Goal: Transaction & Acquisition: Purchase product/service

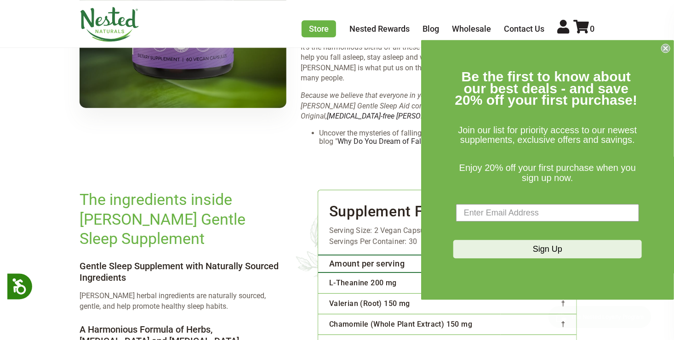
scroll to position [1324, 0]
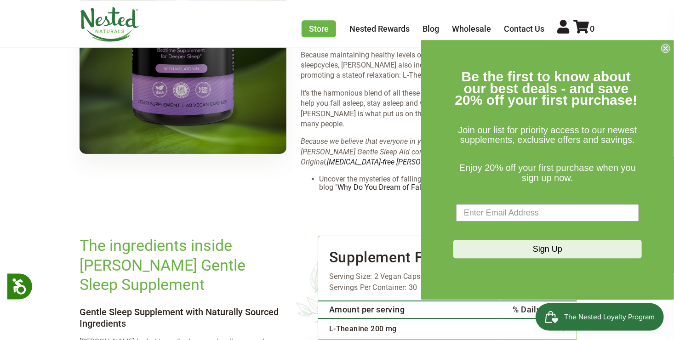
click at [665, 47] on icon "Close dialog" at bounding box center [666, 48] width 4 height 4
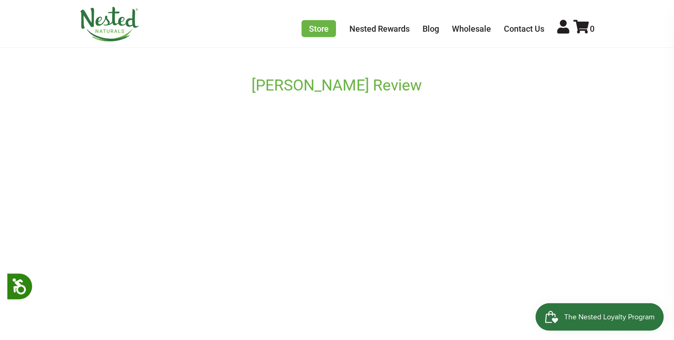
scroll to position [552, 0]
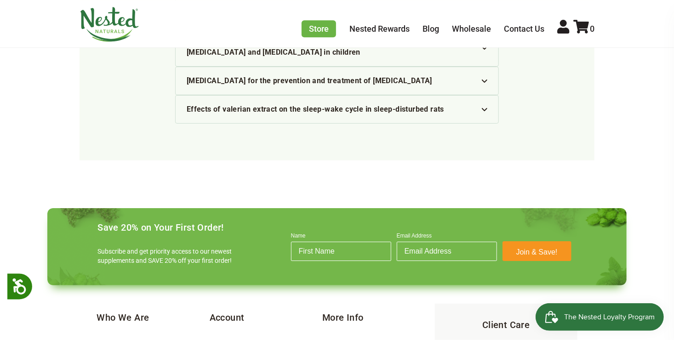
scroll to position [3126, 0]
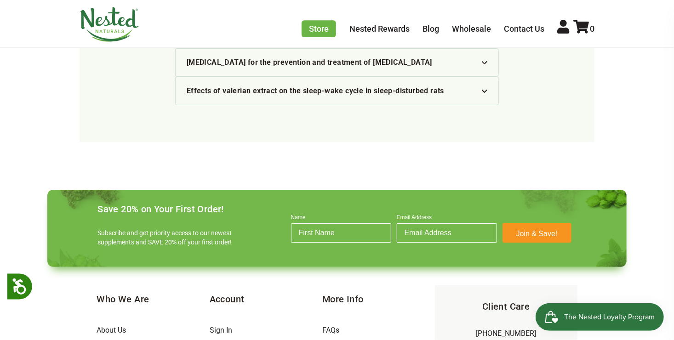
click at [345, 321] on li "FAQs" at bounding box center [378, 330] width 113 height 18
click at [333, 326] on link "FAQs" at bounding box center [330, 330] width 17 height 9
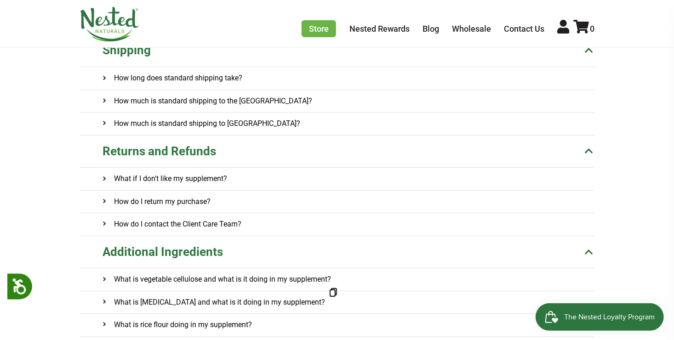
scroll to position [202, 0]
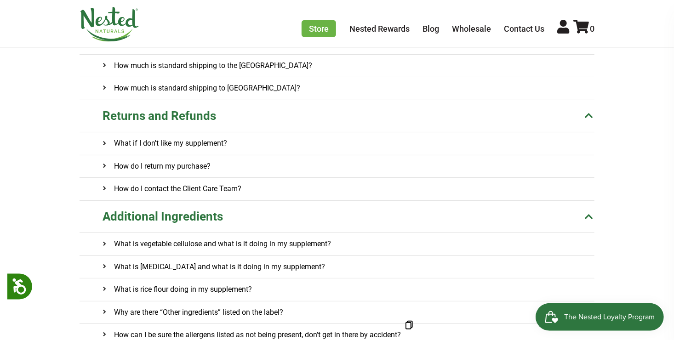
click at [192, 324] on h4 "How can I be sure the allergens listed as not being present, don't get in there…" at bounding box center [252, 335] width 298 height 22
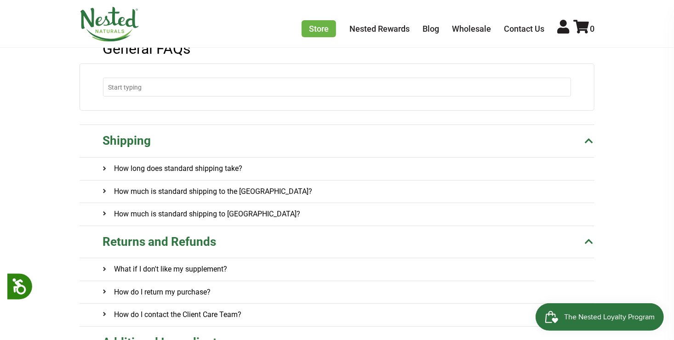
scroll to position [37, 0]
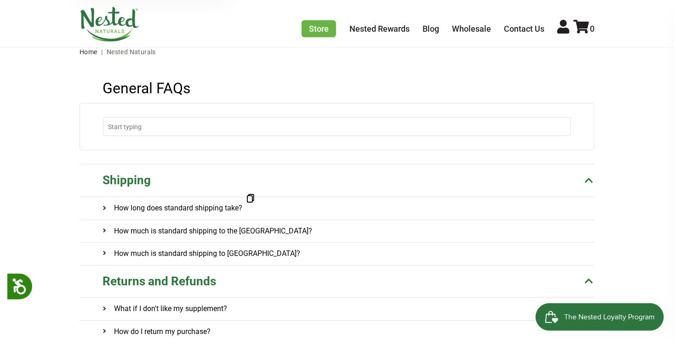
click at [198, 208] on h4 "How long does standard shipping take?" at bounding box center [173, 208] width 140 height 22
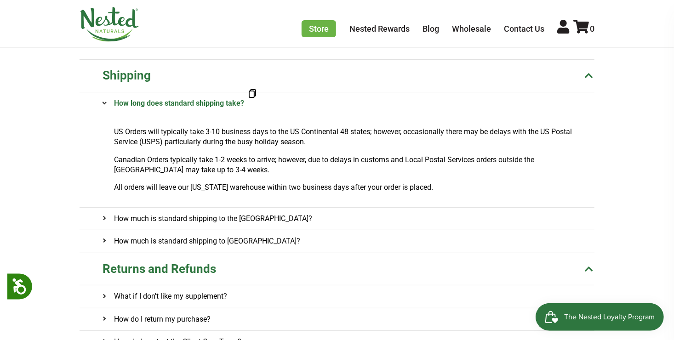
scroll to position [184, 0]
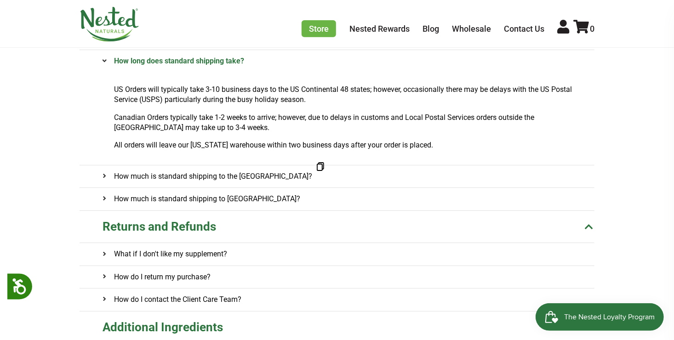
click at [243, 173] on h4 "How much is standard shipping to the US?" at bounding box center [208, 177] width 210 height 22
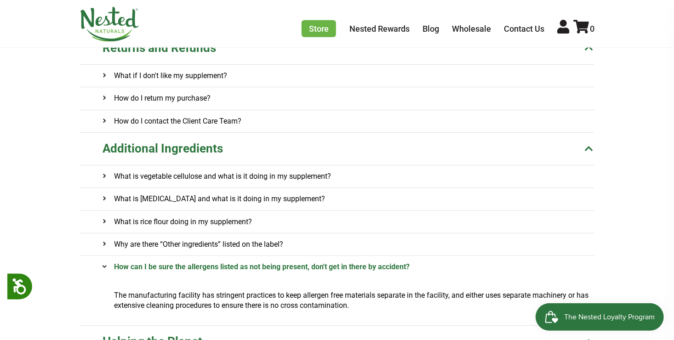
scroll to position [386, 0]
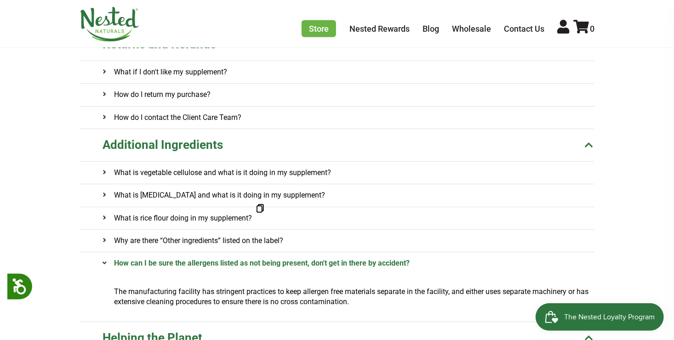
click at [232, 212] on h4 "What is rice flour doing in my supplement?" at bounding box center [177, 218] width 149 height 22
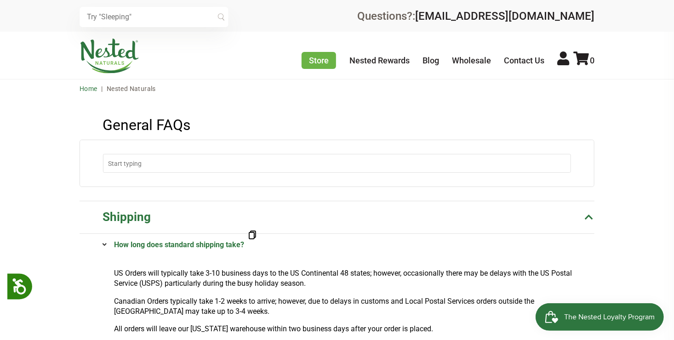
click at [92, 88] on link "Home" at bounding box center [89, 88] width 18 height 7
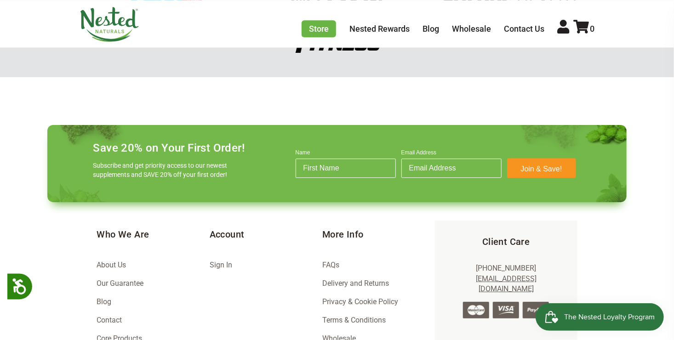
scroll to position [0, 646]
click at [580, 24] on icon at bounding box center [581, 27] width 16 height 14
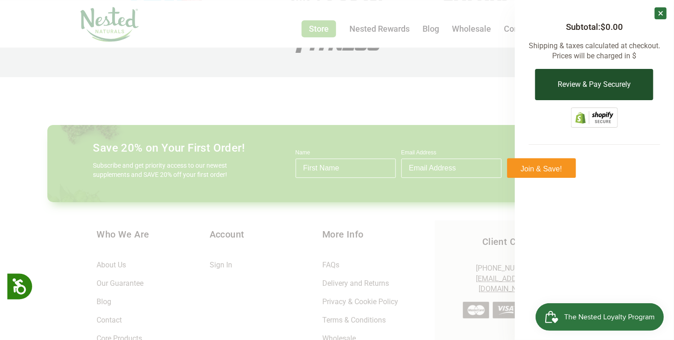
scroll to position [0, 807]
click at [588, 84] on button "Review & Pay Securely" at bounding box center [594, 84] width 118 height 31
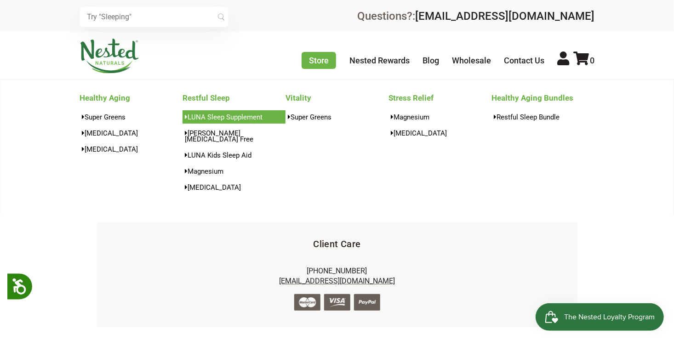
click at [247, 115] on link "LUNA Sleep Supplement" at bounding box center [234, 116] width 103 height 13
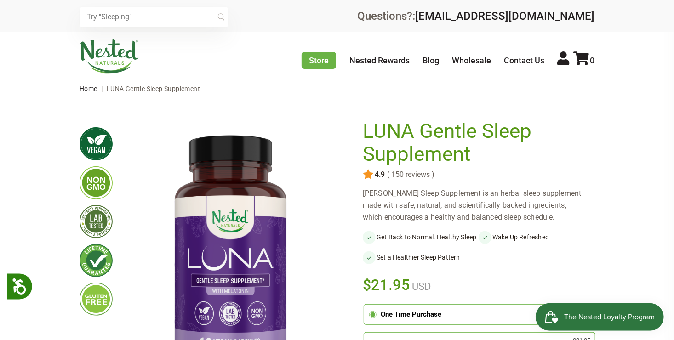
click at [427, 320] on div "One Time Purchase" at bounding box center [469, 314] width 177 height 11
click at [366, 306] on input "radio" at bounding box center [366, 306] width 0 height 0
click at [366, 334] on input "radio" at bounding box center [366, 334] width 0 height 0
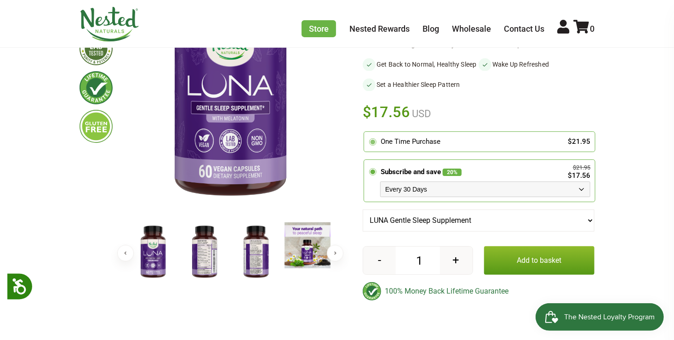
click at [374, 144] on circle at bounding box center [373, 141] width 5 height 5
click at [366, 133] on input "radio" at bounding box center [366, 133] width 0 height 0
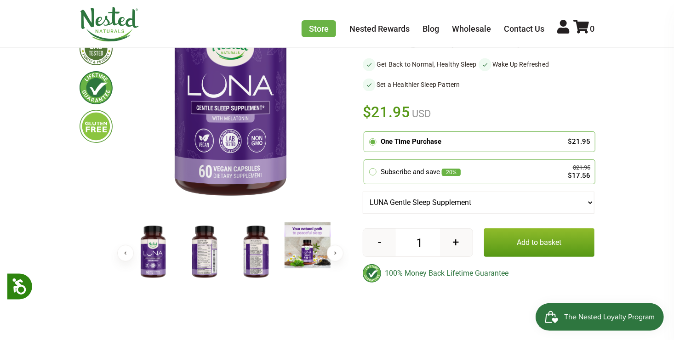
click at [520, 248] on button "Add to basket" at bounding box center [539, 242] width 110 height 29
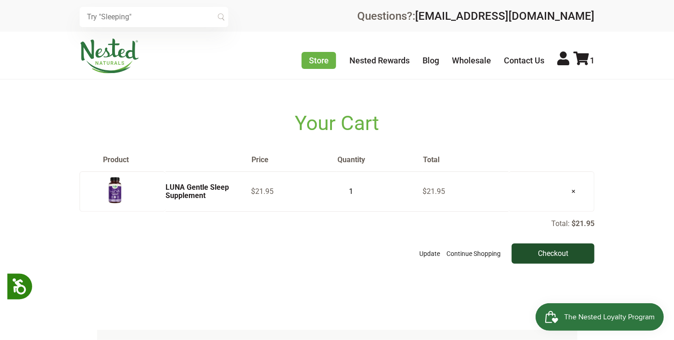
click at [546, 250] on input "Checkout" at bounding box center [553, 254] width 83 height 20
